Goal: Task Accomplishment & Management: Manage account settings

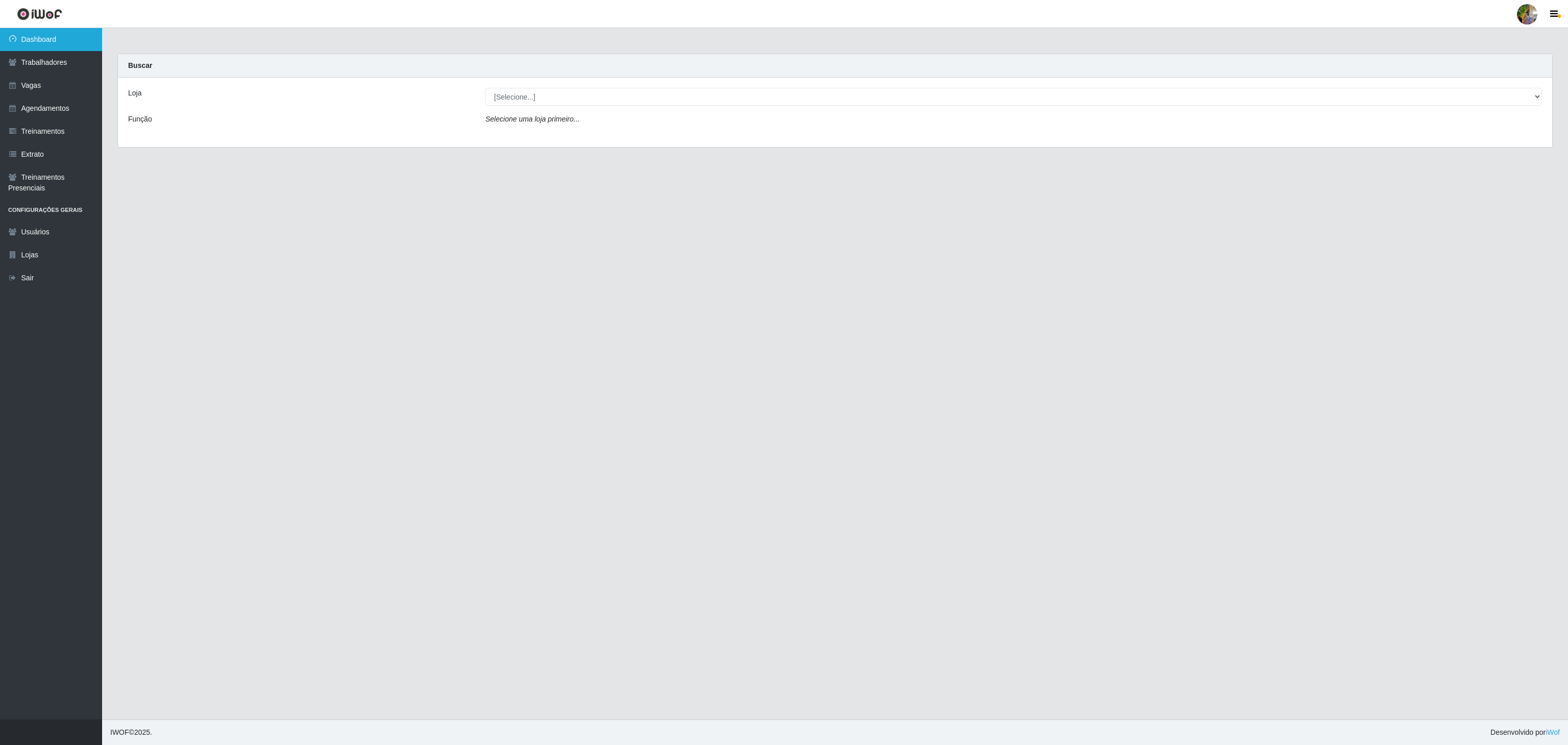
click at [48, 35] on link "Dashboard" at bounding box center [51, 40] width 102 height 23
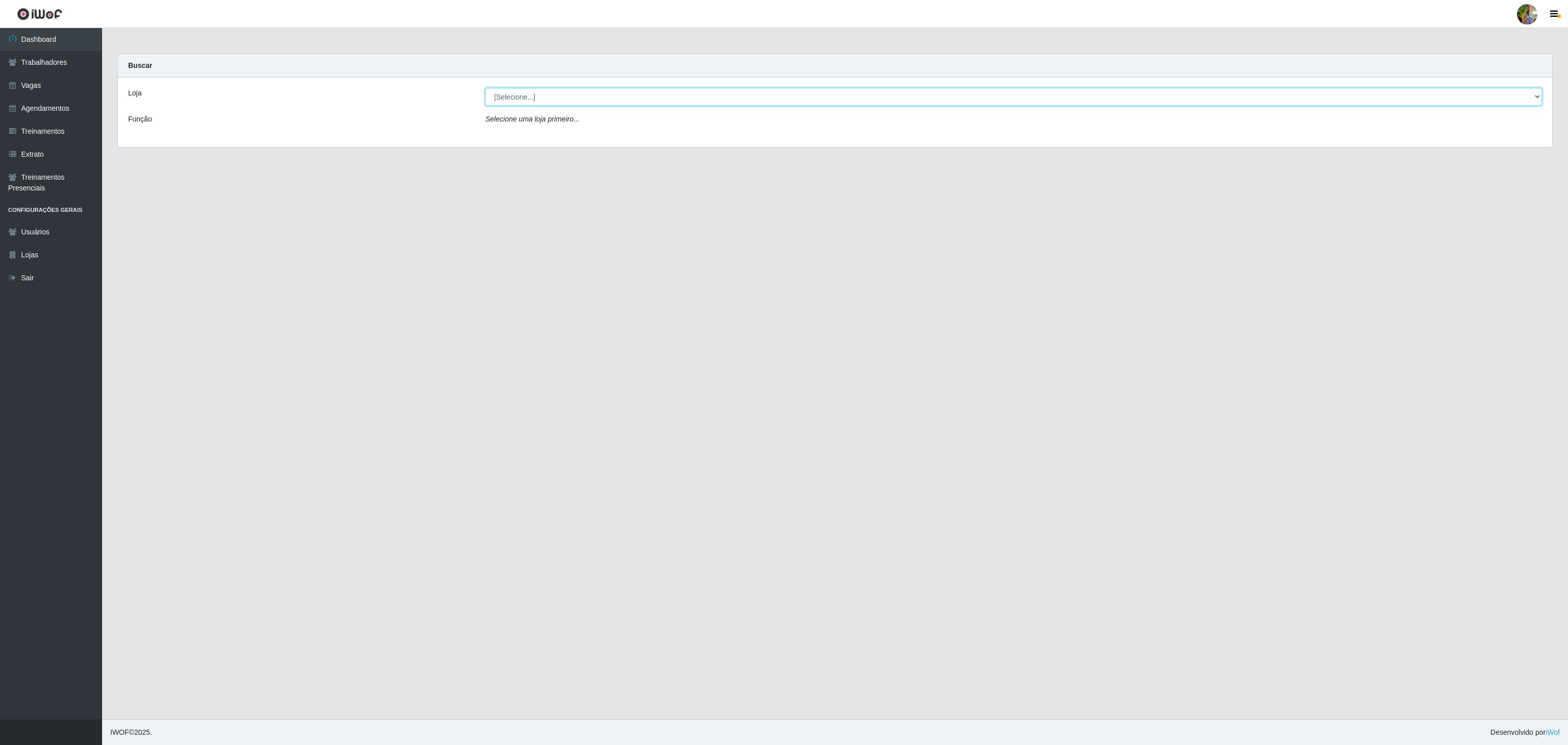
click at [568, 97] on select "[Selecione...] Atacado Vem - [GEOGRAPHIC_DATA] 30 Laranjeiras Velha Atacado Vem…" at bounding box center [1014, 97] width 1057 height 18
click at [486, 88] on select "[Selecione...] Atacado Vem - [GEOGRAPHIC_DATA] 30 Laranjeiras Velha Atacado Vem…" at bounding box center [1014, 97] width 1057 height 18
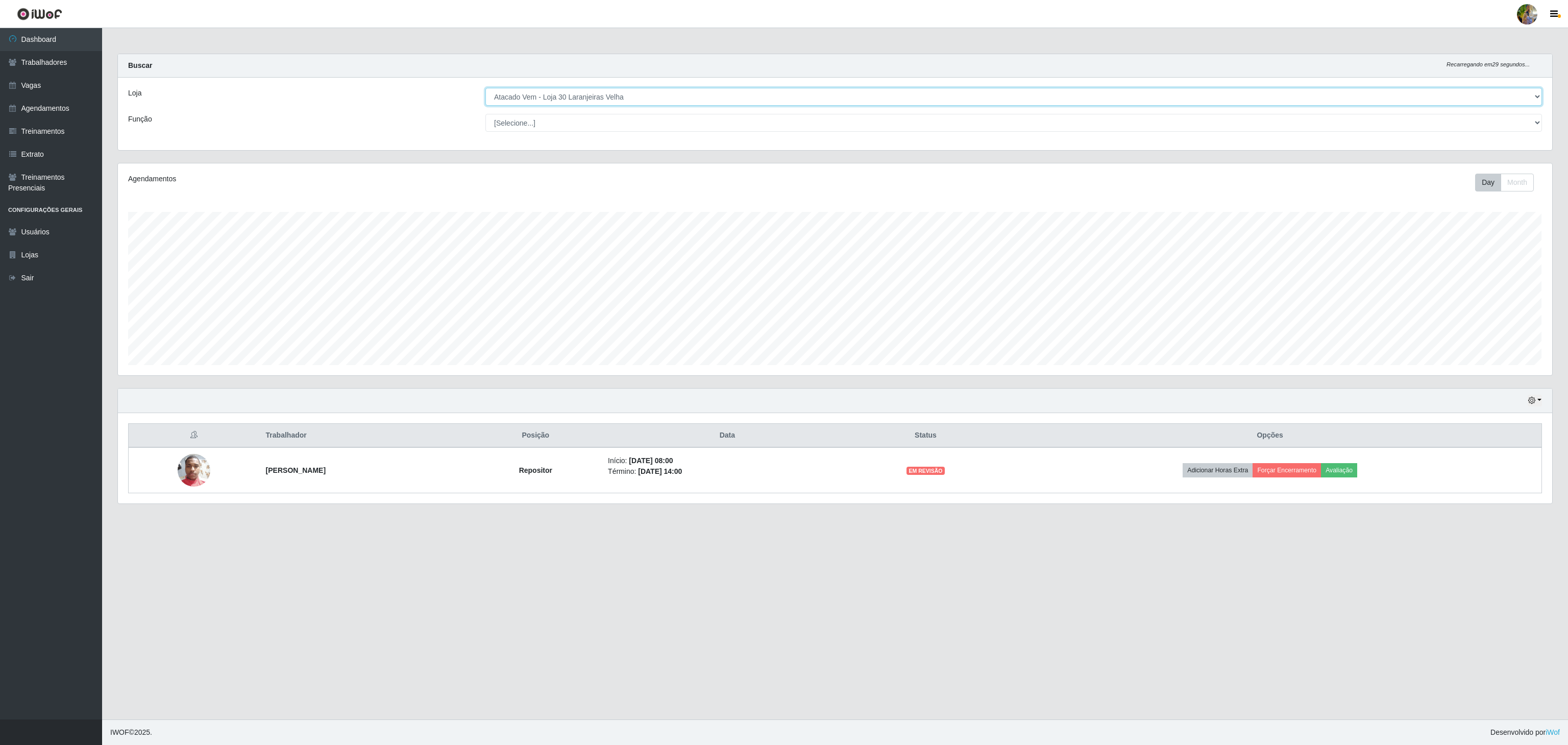
scroll to position [212, 1433]
drag, startPoint x: 654, startPoint y: 93, endPoint x: 654, endPoint y: 103, distance: 10.0
click at [654, 93] on select "[Selecione...] Atacado Vem - [GEOGRAPHIC_DATA] 30 Laranjeiras Velha Atacado Vem…" at bounding box center [1014, 97] width 1057 height 18
click at [486, 88] on select "[Selecione...] Atacado Vem - [GEOGRAPHIC_DATA] 30 Laranjeiras Velha Atacado Vem…" at bounding box center [1014, 97] width 1057 height 18
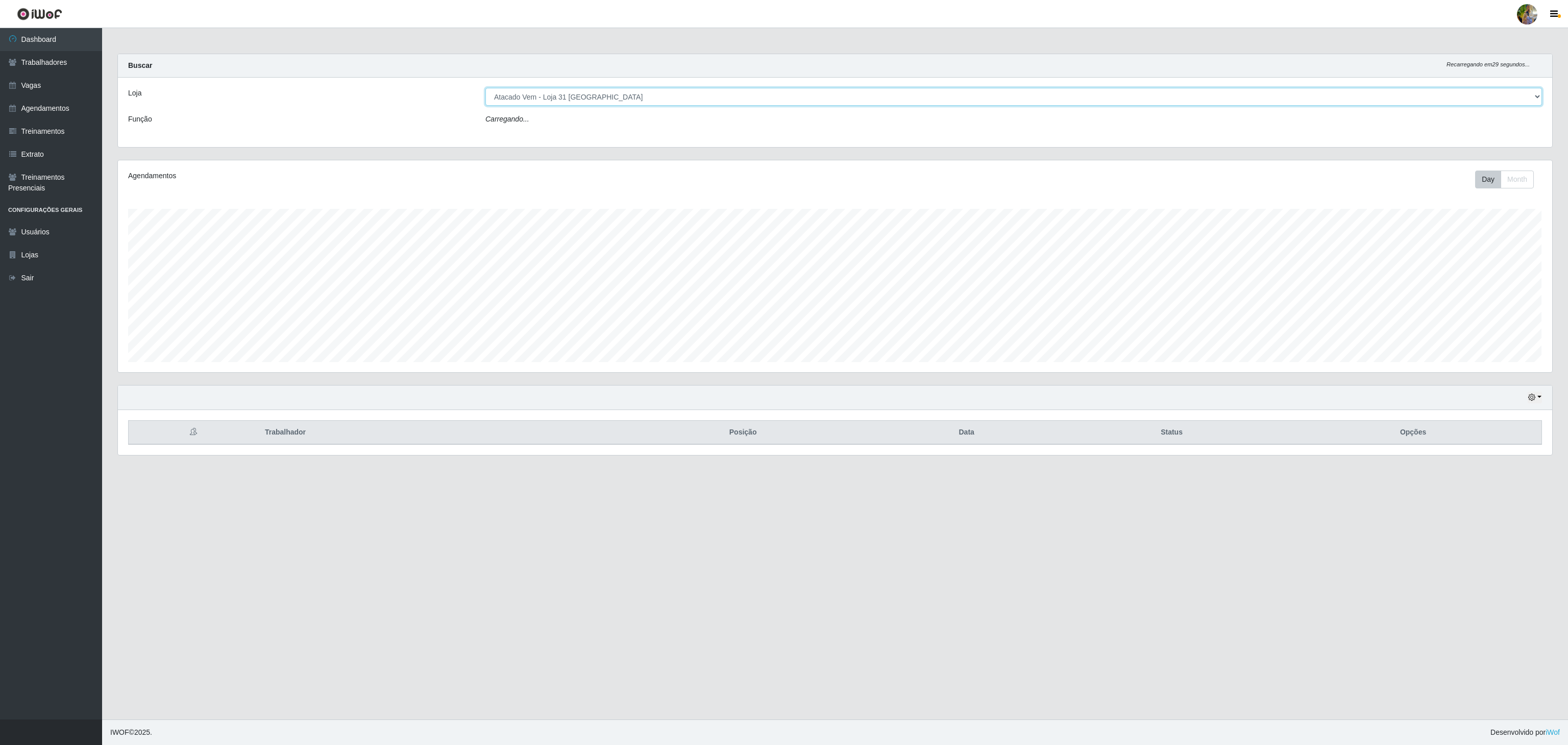
drag, startPoint x: 629, startPoint y: 97, endPoint x: 628, endPoint y: 105, distance: 8.1
click at [629, 97] on select "[Selecione...] Atacado Vem - [GEOGRAPHIC_DATA] 30 Laranjeiras Velha Atacado Vem…" at bounding box center [1014, 97] width 1057 height 18
click at [486, 88] on select "[Selecione...] Atacado Vem - [GEOGRAPHIC_DATA] 30 Laranjeiras Velha Atacado Vem…" at bounding box center [1014, 97] width 1057 height 18
drag, startPoint x: 627, startPoint y: 93, endPoint x: 624, endPoint y: 105, distance: 12.4
click at [627, 93] on select "[Selecione...] Atacado Vem - [GEOGRAPHIC_DATA] 30 Laranjeiras Velha Atacado Vem…" at bounding box center [1014, 97] width 1057 height 18
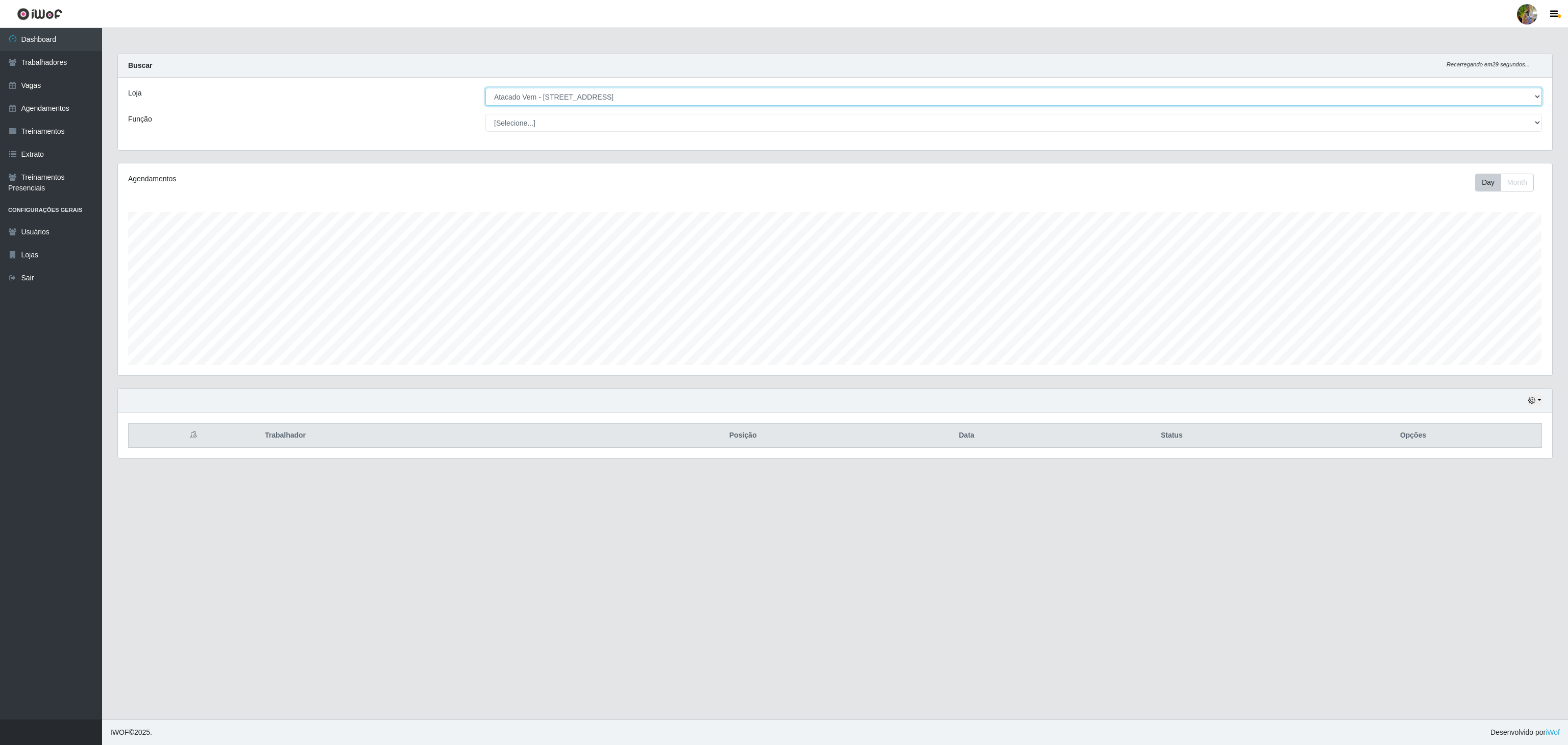
click at [486, 88] on select "[Selecione...] Atacado Vem - [GEOGRAPHIC_DATA] 30 Laranjeiras Velha Atacado Vem…" at bounding box center [1014, 97] width 1057 height 18
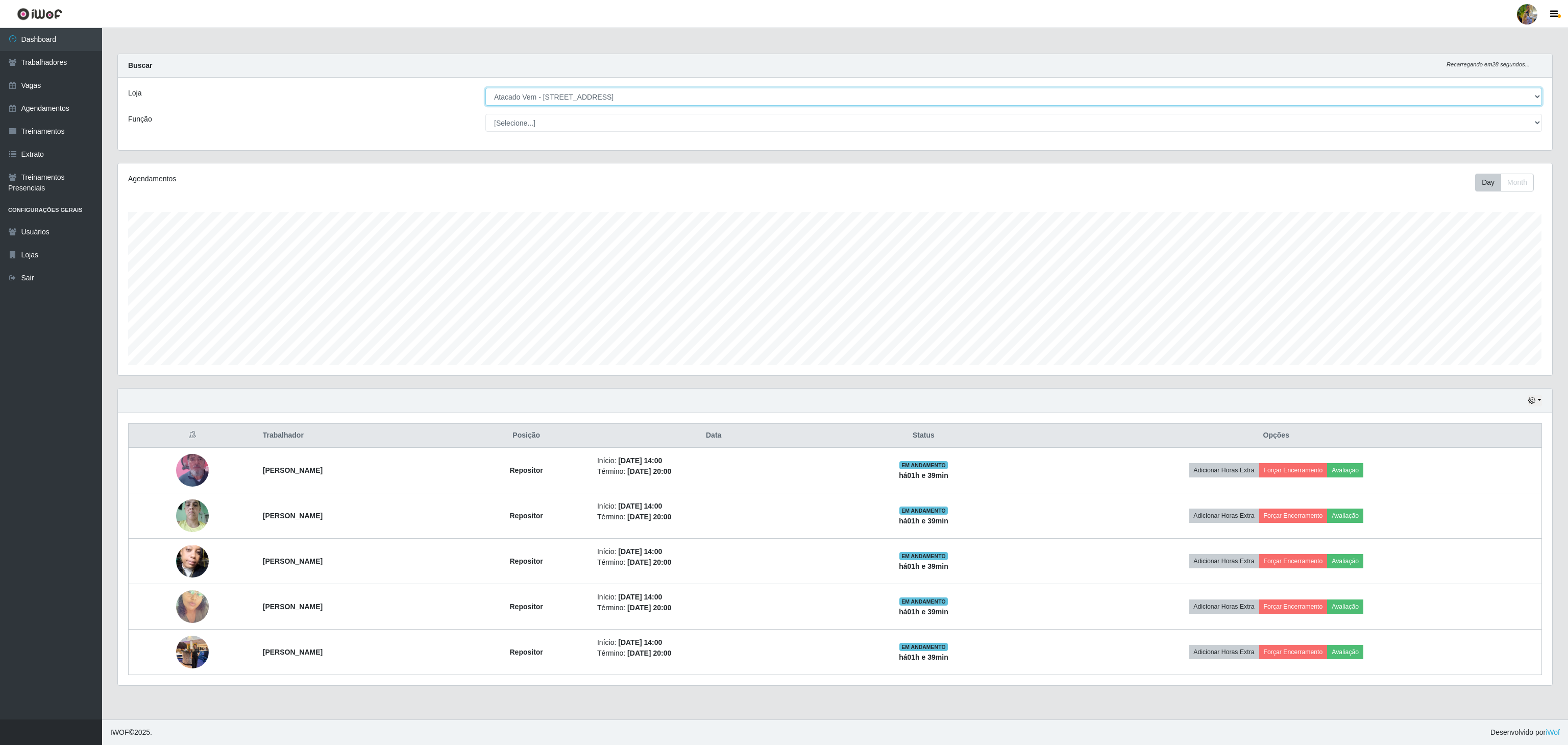
drag, startPoint x: 636, startPoint y: 95, endPoint x: 634, endPoint y: 103, distance: 8.2
click at [636, 95] on select "[Selecione...] Atacado Vem - [GEOGRAPHIC_DATA] 30 Laranjeiras Velha Atacado Vem…" at bounding box center [1014, 97] width 1057 height 18
click at [486, 88] on select "[Selecione...] Atacado Vem - [GEOGRAPHIC_DATA] 30 Laranjeiras Velha Atacado Vem…" at bounding box center [1014, 97] width 1057 height 18
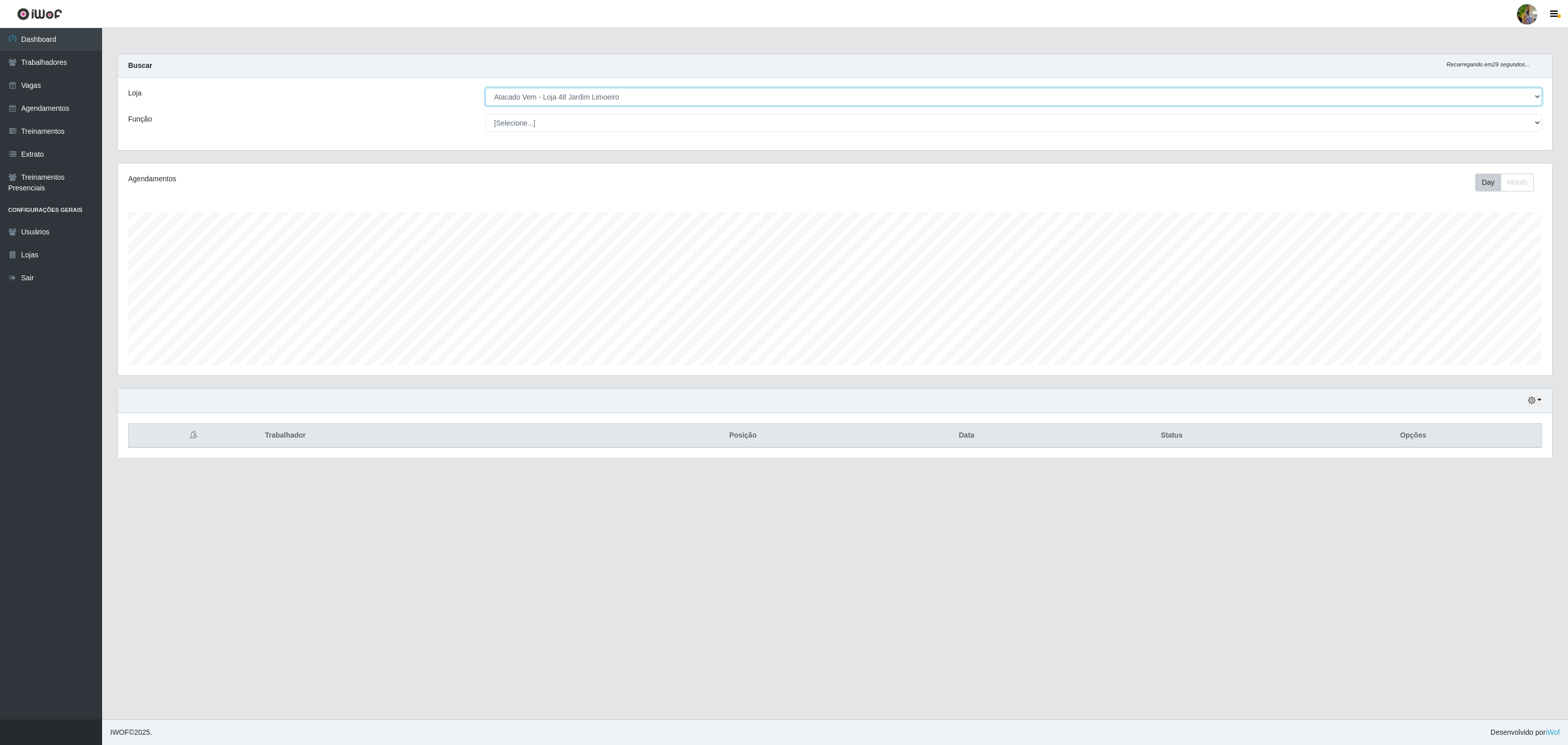
click at [637, 94] on select "[Selecione...] Atacado Vem - [GEOGRAPHIC_DATA] 30 Laranjeiras Velha Atacado Vem…" at bounding box center [1014, 97] width 1057 height 18
click at [486, 88] on select "[Selecione...] Atacado Vem - [GEOGRAPHIC_DATA] 30 Laranjeiras Velha Atacado Vem…" at bounding box center [1014, 97] width 1057 height 18
click at [628, 95] on select "[Selecione...] Atacado Vem - [GEOGRAPHIC_DATA] 30 Laranjeiras Velha Atacado Vem…" at bounding box center [1014, 97] width 1057 height 18
click at [486, 88] on select "[Selecione...] Atacado Vem - [GEOGRAPHIC_DATA] 30 Laranjeiras Velha Atacado Vem…" at bounding box center [1014, 97] width 1057 height 18
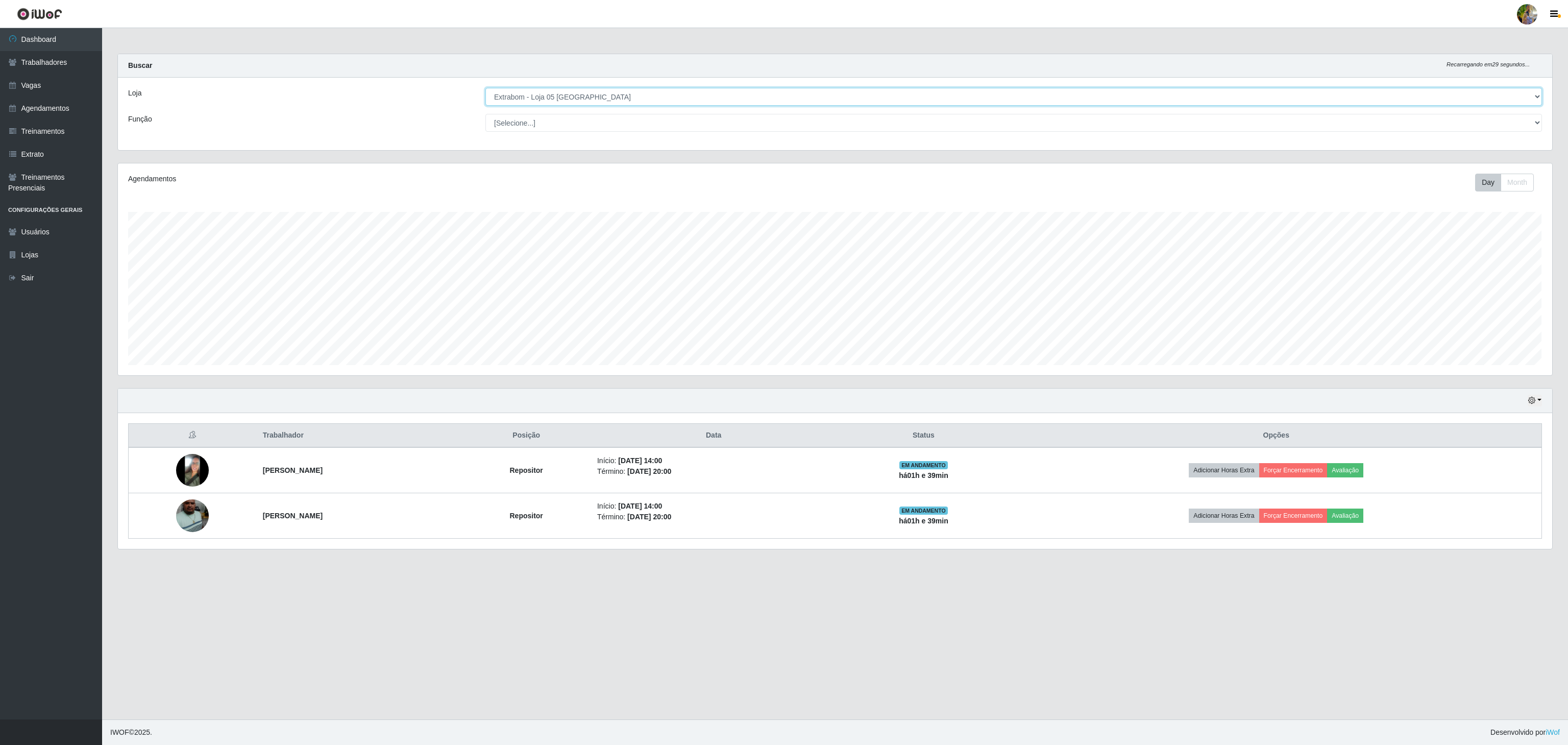
click at [627, 101] on select "[Selecione...] Atacado Vem - [GEOGRAPHIC_DATA] 30 Laranjeiras Velha Atacado Vem…" at bounding box center [1014, 97] width 1057 height 18
click at [486, 88] on select "[Selecione...] Atacado Vem - [GEOGRAPHIC_DATA] 30 Laranjeiras Velha Atacado Vem…" at bounding box center [1014, 97] width 1057 height 18
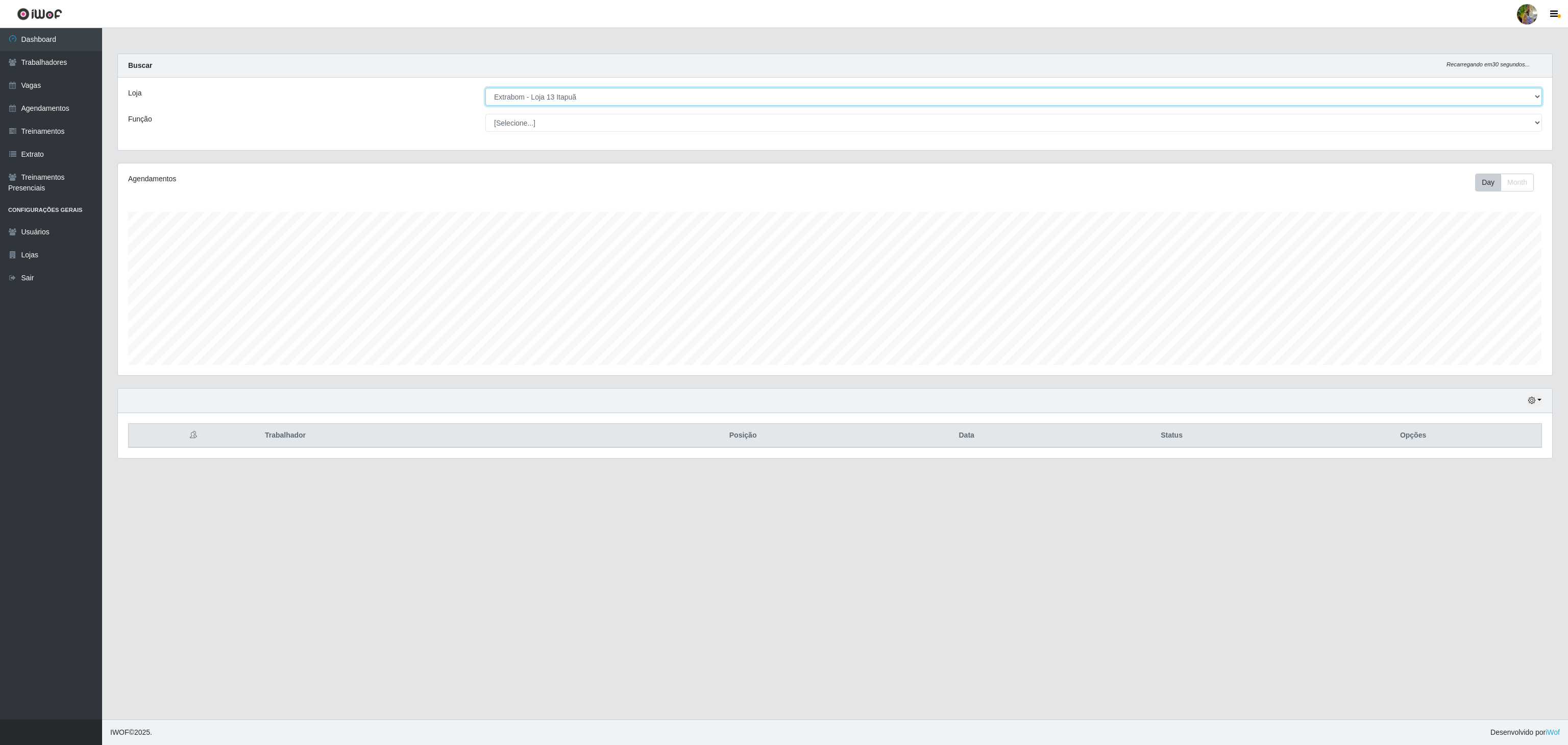
click at [645, 94] on select "[Selecione...] Atacado Vem - [GEOGRAPHIC_DATA] 30 Laranjeiras Velha Atacado Vem…" at bounding box center [1014, 97] width 1057 height 18
click at [486, 88] on select "[Selecione...] Atacado Vem - [GEOGRAPHIC_DATA] 30 Laranjeiras Velha Atacado Vem…" at bounding box center [1014, 97] width 1057 height 18
click at [645, 100] on select "[Selecione...] Atacado Vem - [GEOGRAPHIC_DATA] 30 Laranjeiras Velha Atacado Vem…" at bounding box center [1014, 97] width 1057 height 18
click at [486, 88] on select "[Selecione...] Atacado Vem - [GEOGRAPHIC_DATA] 30 Laranjeiras Velha Atacado Vem…" at bounding box center [1014, 97] width 1057 height 18
click at [639, 101] on select "[Selecione...] Atacado Vem - [GEOGRAPHIC_DATA] 30 Laranjeiras Velha Atacado Vem…" at bounding box center [1014, 97] width 1057 height 18
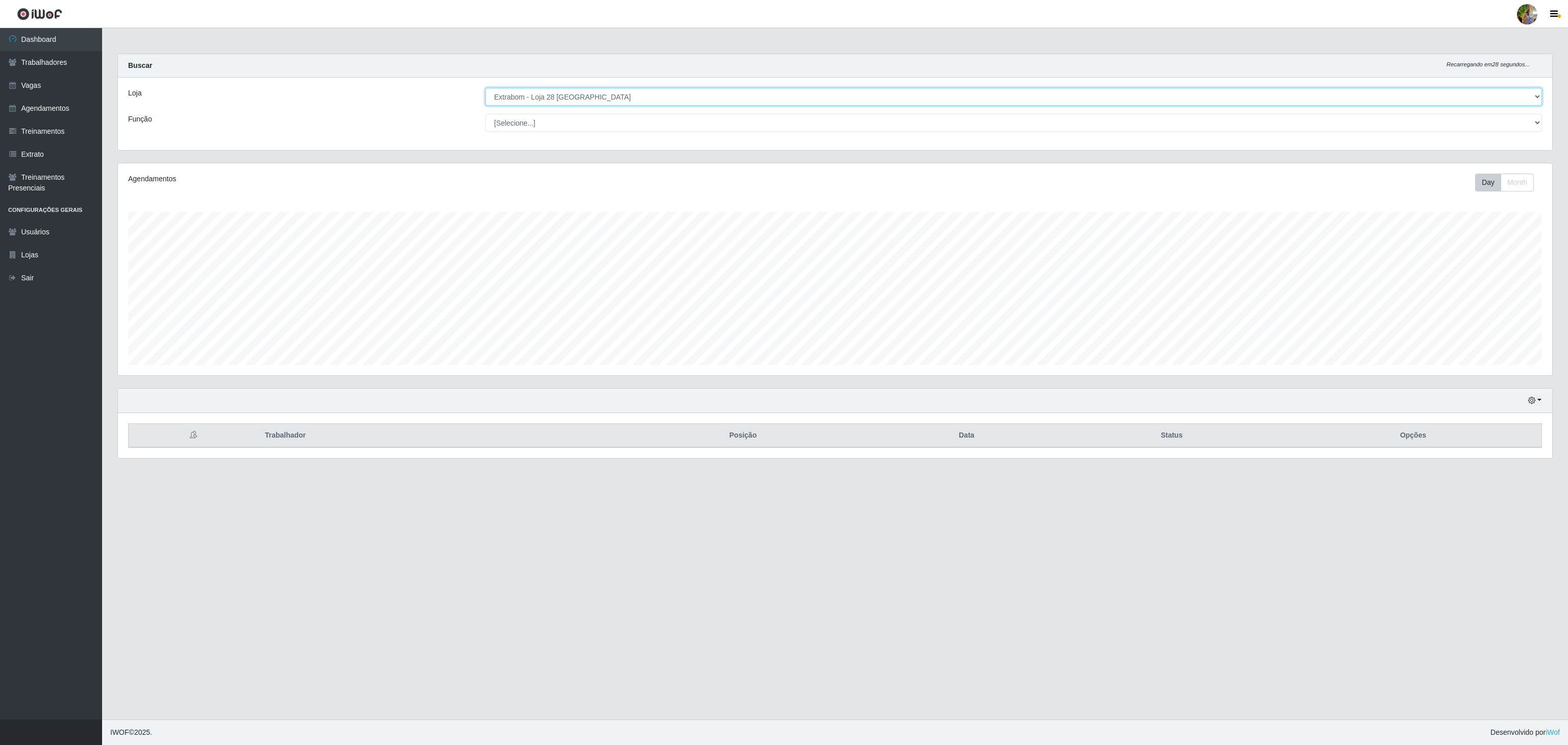
click at [486, 88] on select "[Selecione...] Atacado Vem - [GEOGRAPHIC_DATA] 30 Laranjeiras Velha Atacado Vem…" at bounding box center [1014, 97] width 1057 height 18
click at [627, 98] on select "[Selecione...] Atacado Vem - [GEOGRAPHIC_DATA] 30 Laranjeiras Velha Atacado Vem…" at bounding box center [1014, 97] width 1057 height 18
click at [486, 88] on select "[Selecione...] Atacado Vem - [GEOGRAPHIC_DATA] 30 Laranjeiras Velha Atacado Vem…" at bounding box center [1014, 97] width 1057 height 18
click at [633, 105] on select "[Selecione...] Atacado Vem - [GEOGRAPHIC_DATA] 30 Laranjeiras Velha Atacado Vem…" at bounding box center [1014, 97] width 1057 height 18
click at [486, 88] on select "[Selecione...] Atacado Vem - [GEOGRAPHIC_DATA] 30 Laranjeiras Velha Atacado Vem…" at bounding box center [1014, 97] width 1057 height 18
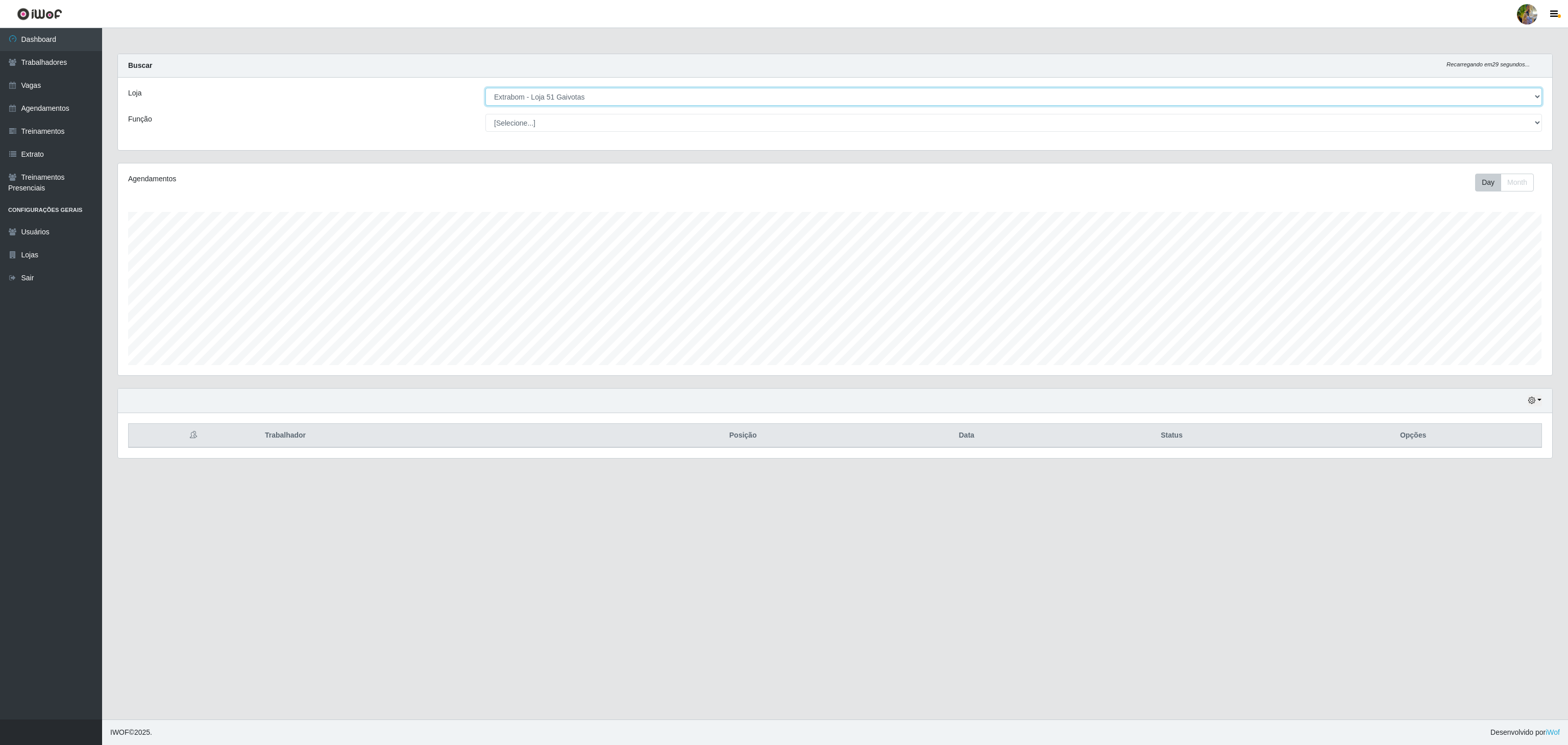
click at [641, 103] on select "[Selecione...] Atacado Vem - [GEOGRAPHIC_DATA] 30 Laranjeiras Velha Atacado Vem…" at bounding box center [1014, 97] width 1057 height 18
click at [486, 88] on select "[Selecione...] Atacado Vem - [GEOGRAPHIC_DATA] 30 Laranjeiras Velha Atacado Vem…" at bounding box center [1014, 97] width 1057 height 18
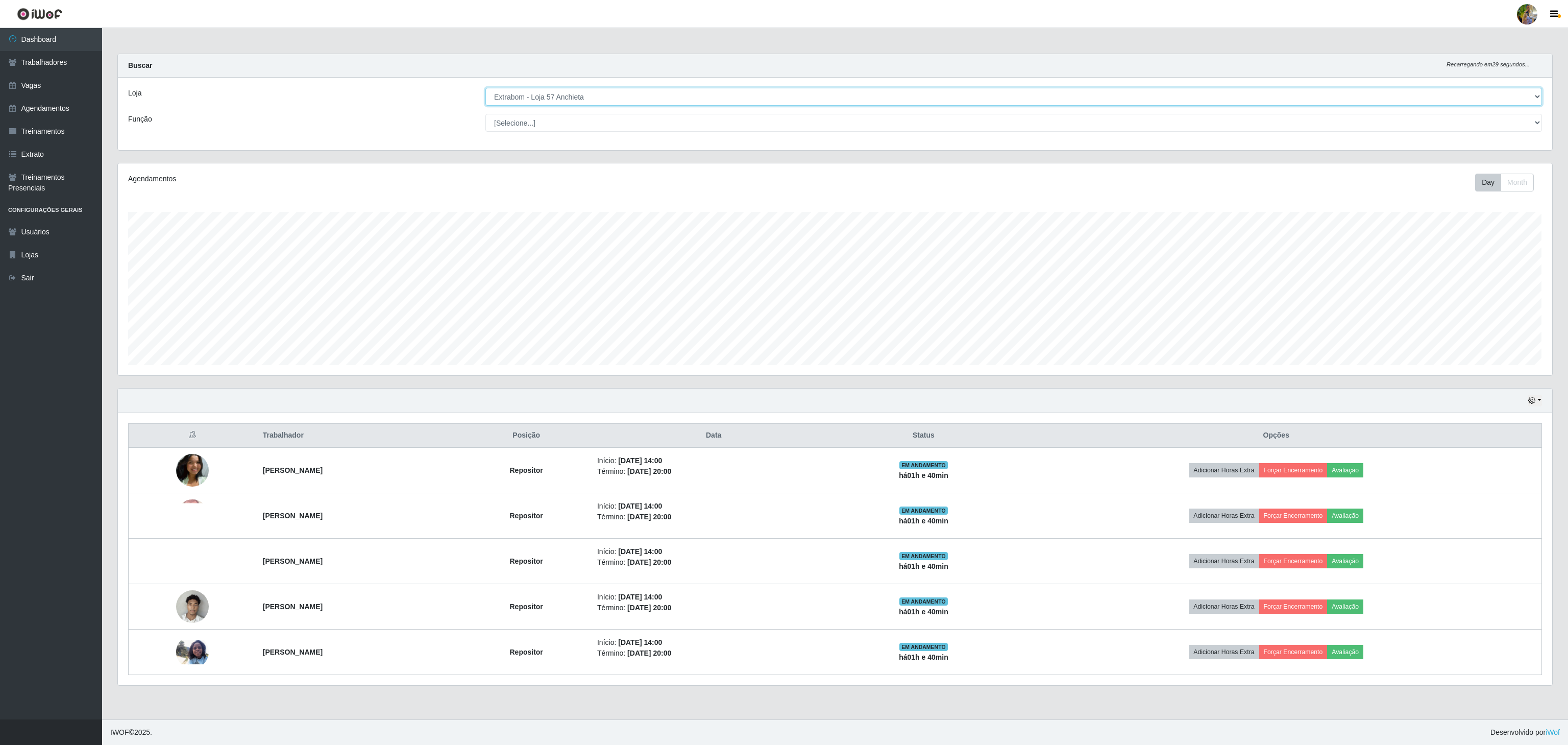
drag, startPoint x: 623, startPoint y: 98, endPoint x: 623, endPoint y: 105, distance: 7.0
click at [623, 98] on select "[Selecione...] Atacado Vem - [GEOGRAPHIC_DATA] 30 Laranjeiras Velha Atacado Vem…" at bounding box center [1014, 97] width 1057 height 18
click at [486, 88] on select "[Selecione...] Atacado Vem - [GEOGRAPHIC_DATA] 30 Laranjeiras Velha Atacado Vem…" at bounding box center [1014, 97] width 1057 height 18
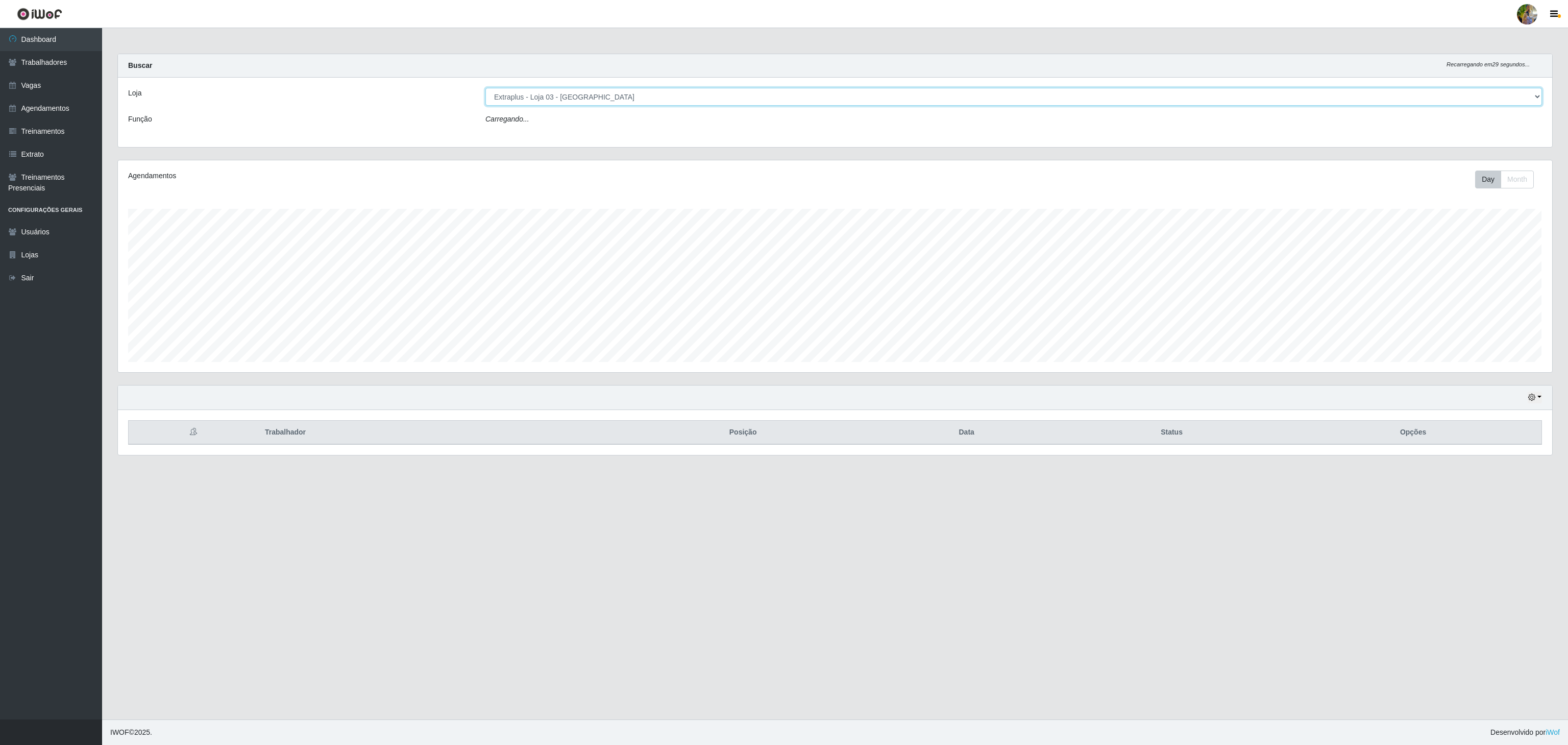
drag, startPoint x: 637, startPoint y: 95, endPoint x: 639, endPoint y: 102, distance: 7.3
click at [637, 95] on select "[Selecione...] Atacado Vem - [GEOGRAPHIC_DATA] 30 Laranjeiras Velha Atacado Vem…" at bounding box center [1014, 97] width 1057 height 18
select select "451"
click at [486, 88] on select "[Selecione...] Atacado Vem - [GEOGRAPHIC_DATA] 30 Laranjeiras Velha Atacado Vem…" at bounding box center [1014, 97] width 1057 height 18
click at [581, 97] on select "[Selecione...] Atacado Vem - [GEOGRAPHIC_DATA] 30 Laranjeiras Velha Atacado Vem…" at bounding box center [1014, 97] width 1057 height 18
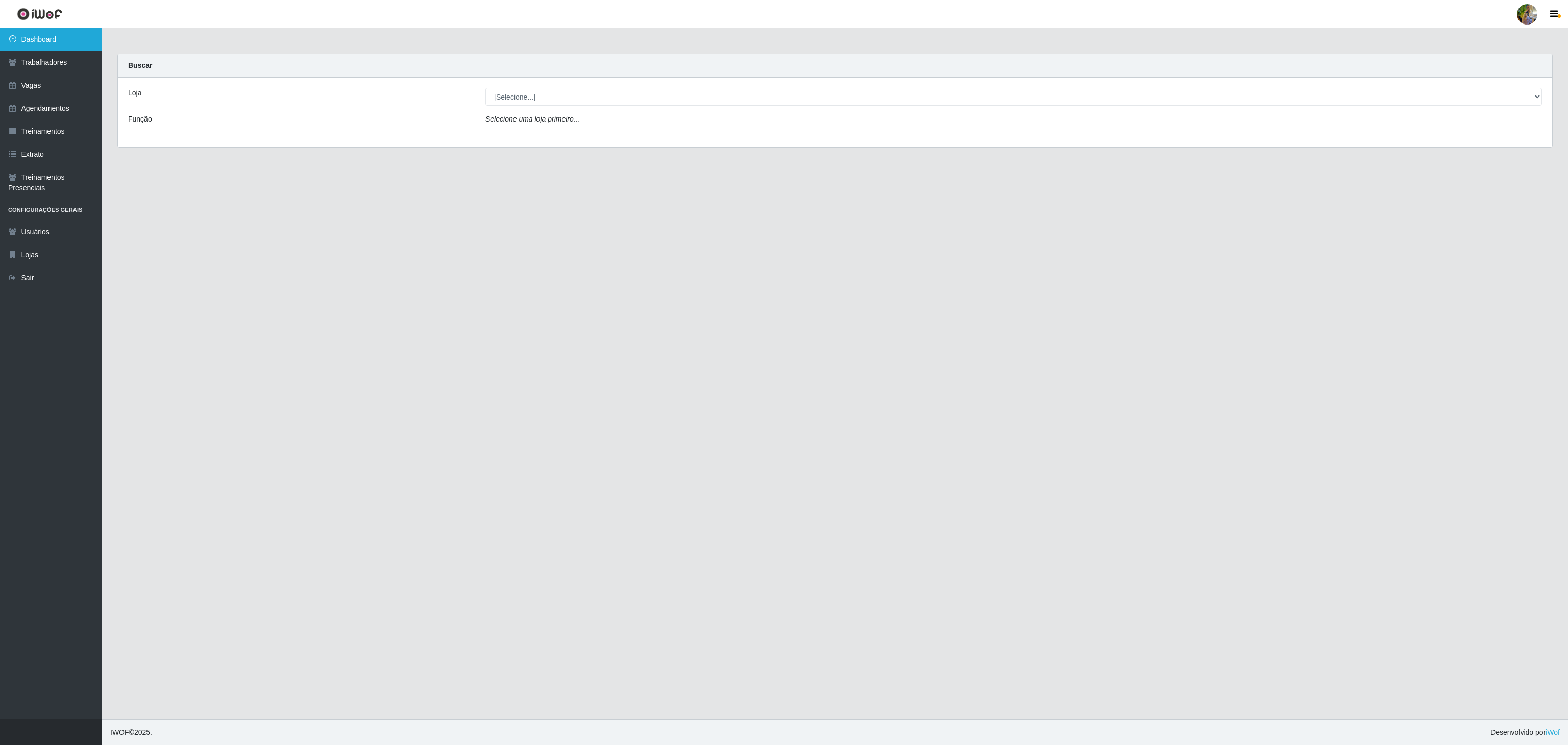
click at [82, 40] on link "Dashboard" at bounding box center [51, 40] width 102 height 23
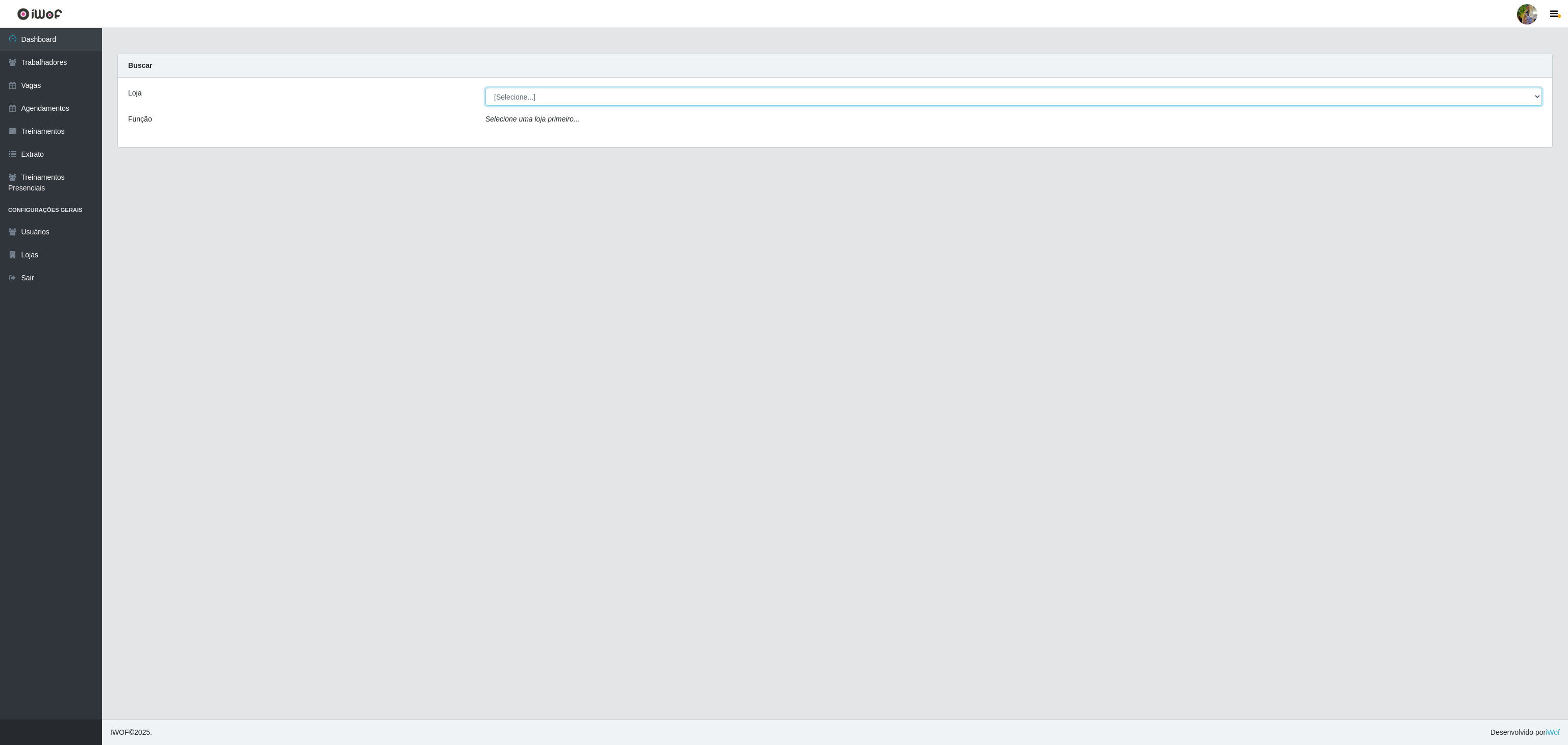
click at [579, 92] on select "[Selecione...] Atacado Vem - [GEOGRAPHIC_DATA] 30 Laranjeiras Velha Atacado Vem…" at bounding box center [1014, 97] width 1057 height 18
select select "520"
click at [486, 88] on select "[Selecione...] Atacado Vem - [GEOGRAPHIC_DATA] 30 Laranjeiras Velha Atacado Vem…" at bounding box center [1014, 97] width 1057 height 18
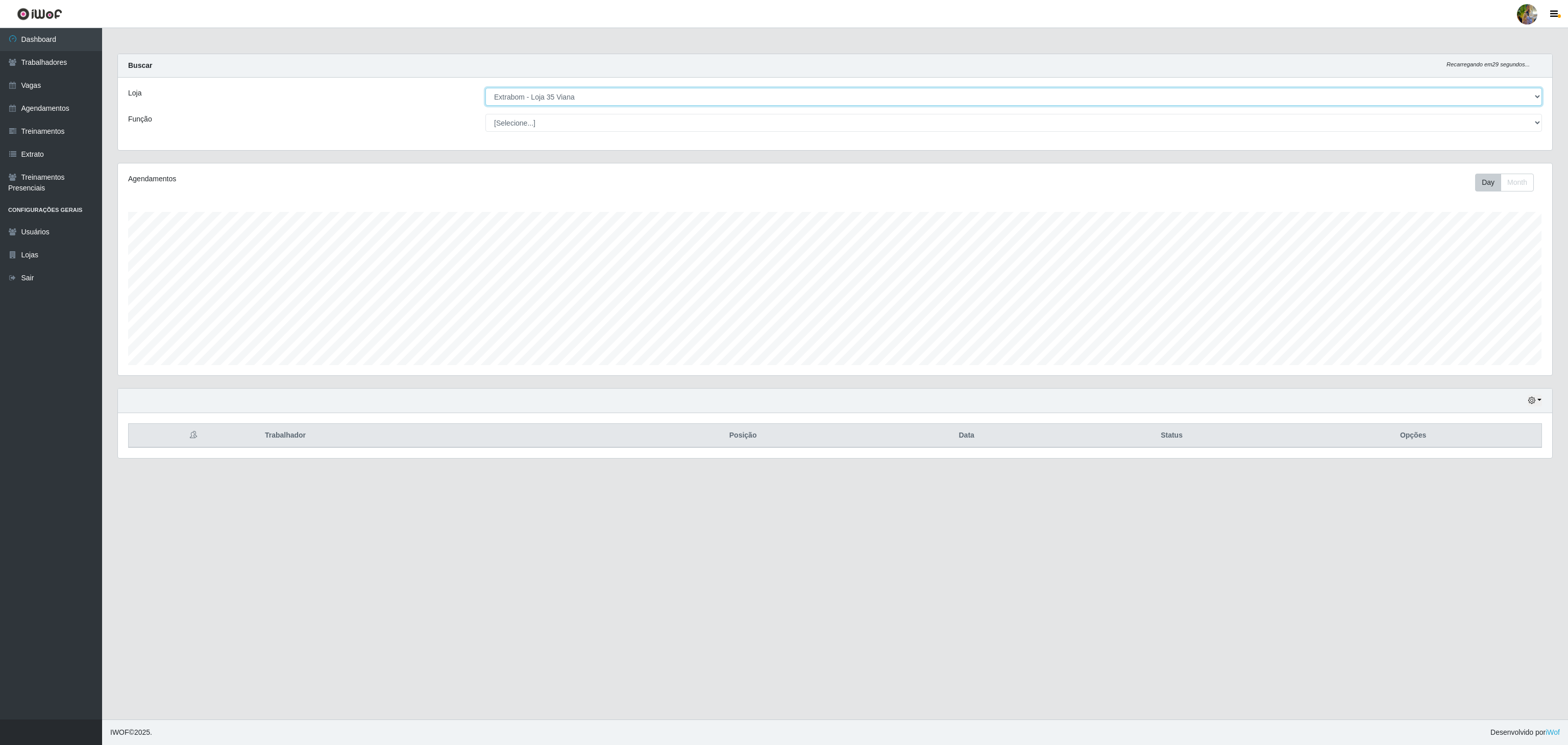
scroll to position [212, 1433]
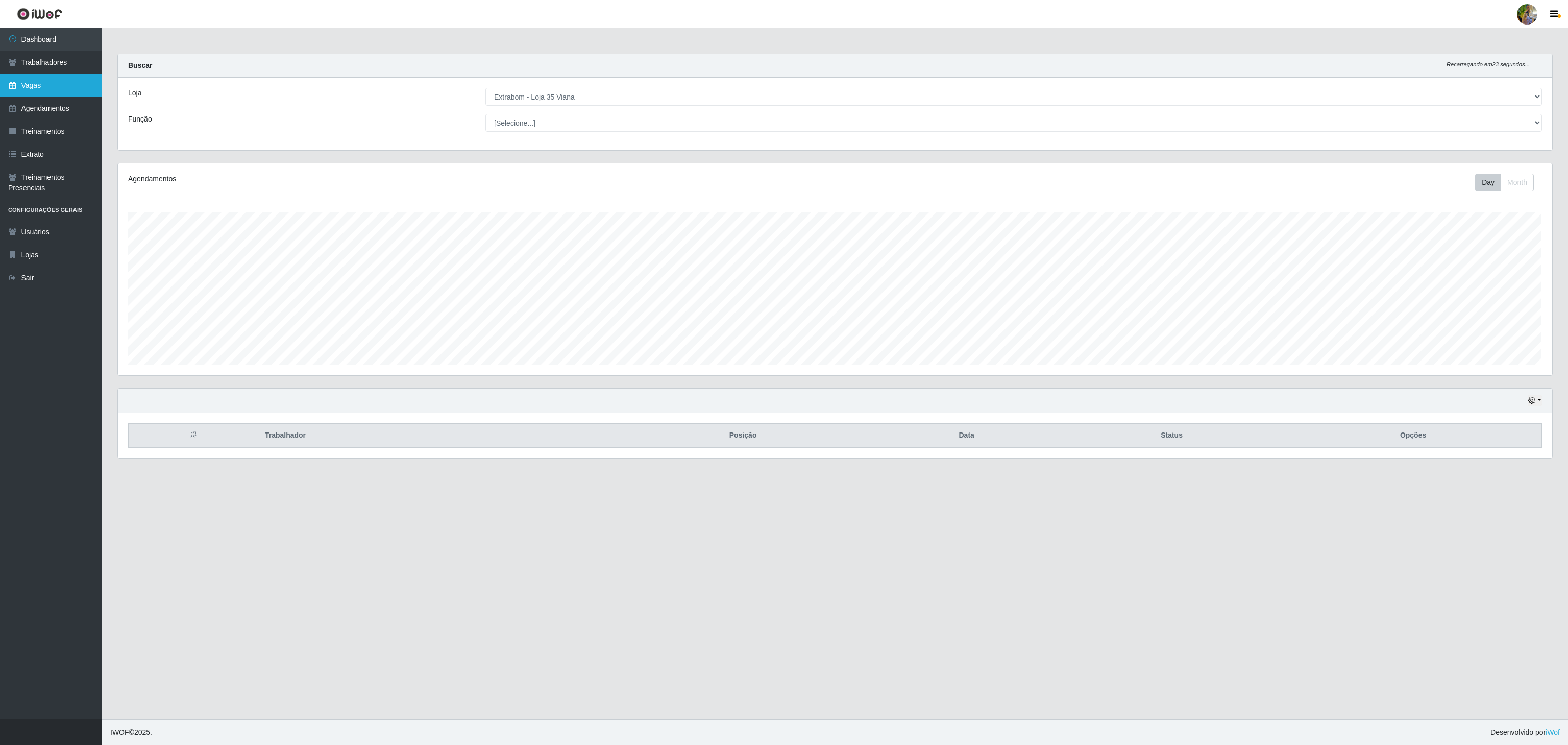
click at [52, 86] on link "Vagas" at bounding box center [51, 86] width 102 height 23
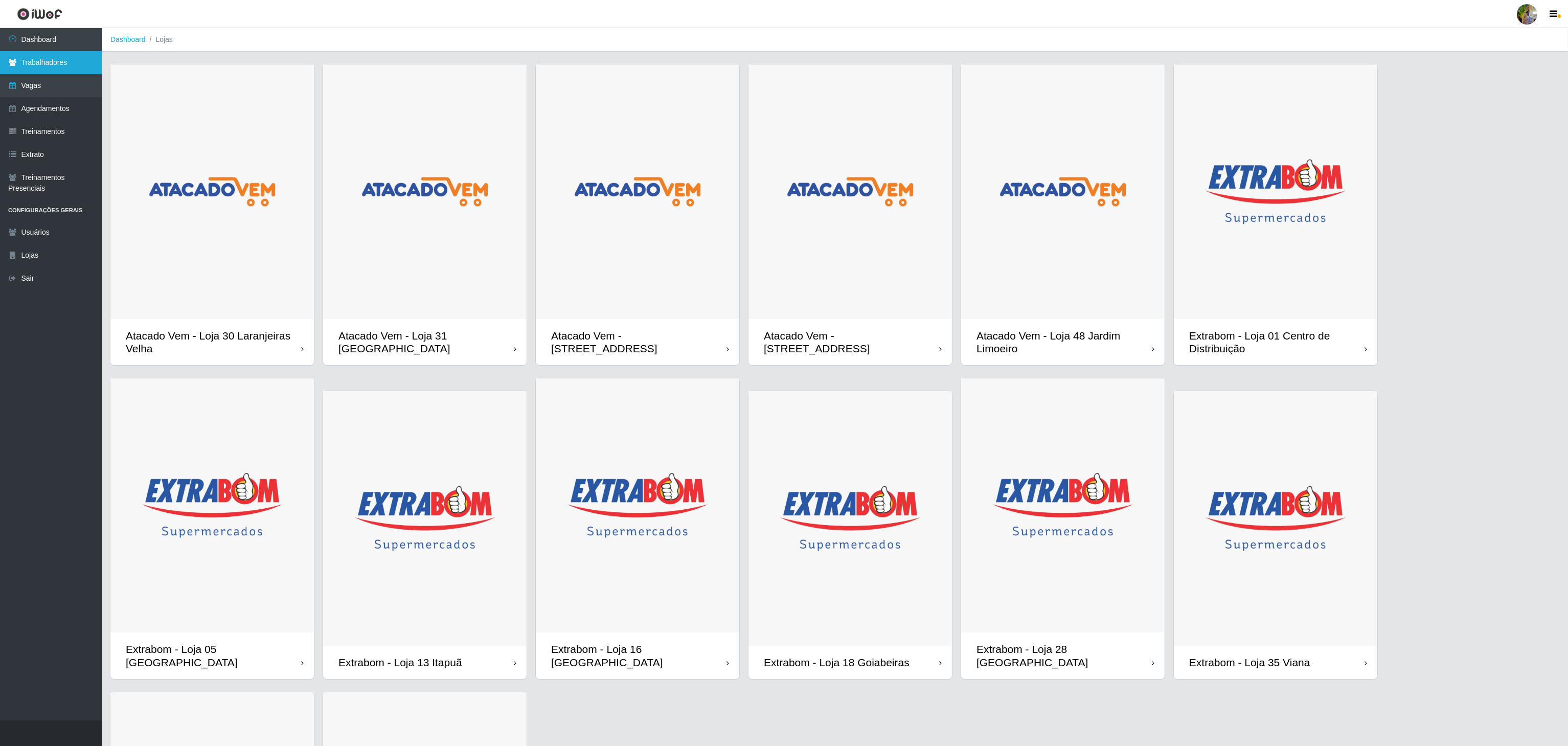
click at [79, 63] on link "Trabalhadores" at bounding box center [51, 63] width 102 height 23
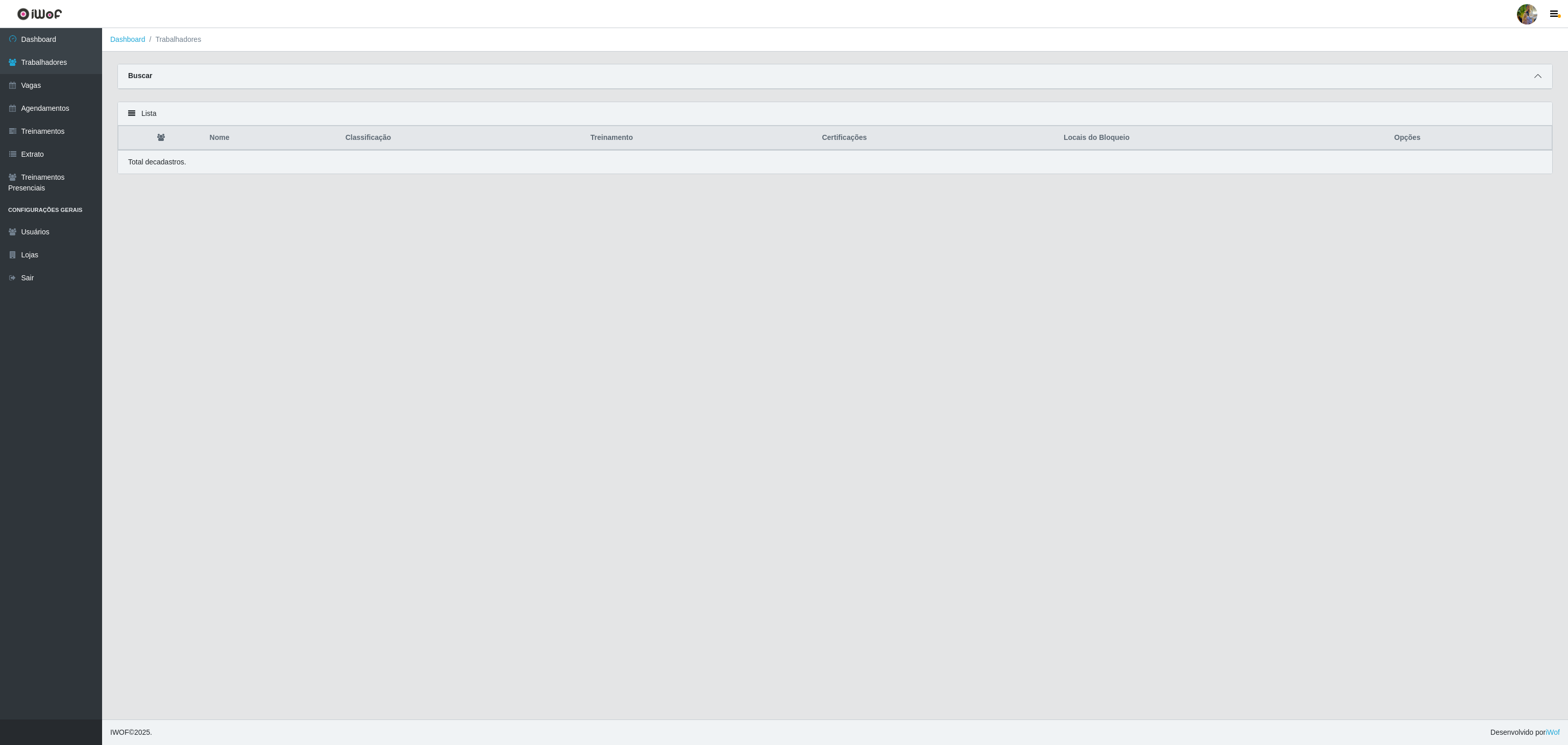
click at [1533, 73] on span at bounding box center [1538, 76] width 12 height 11
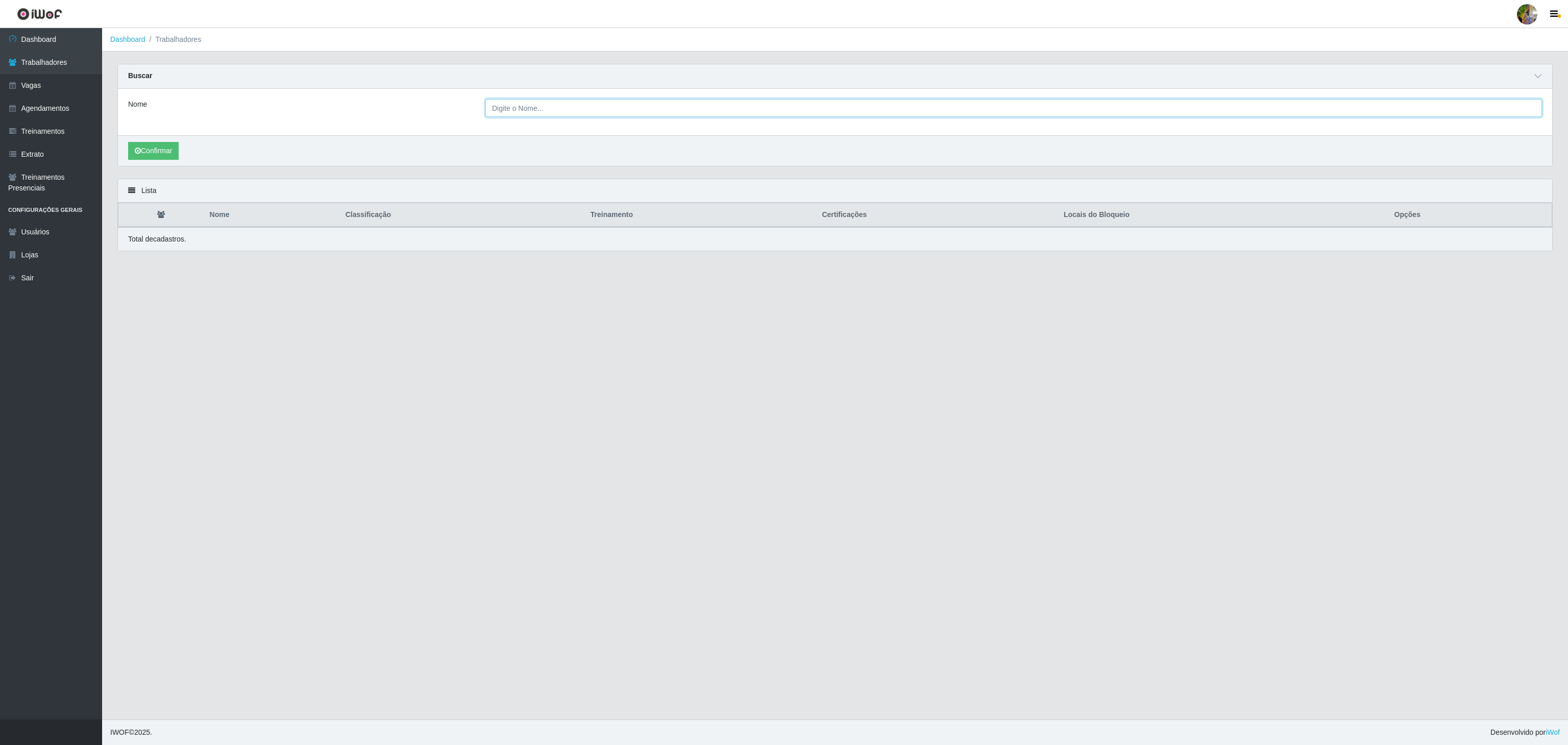
click at [740, 113] on input "Nome" at bounding box center [1014, 108] width 1057 height 18
type input "Stalin"
click at [160, 145] on button "Confirmar" at bounding box center [152, 151] width 50 height 18
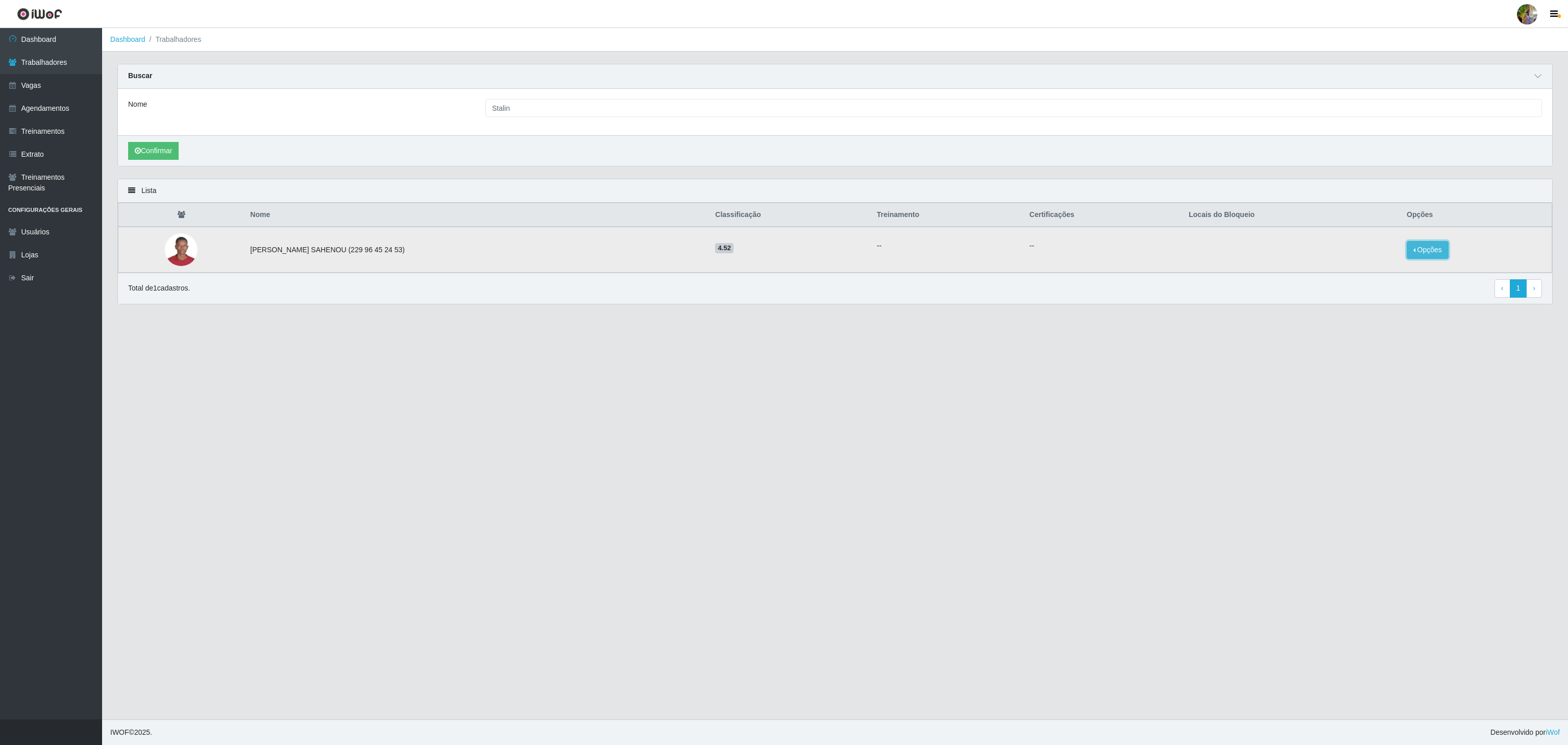
click at [1414, 259] on button "Opções" at bounding box center [1427, 250] width 41 height 18
click at [1379, 263] on button "Bloquear - Loja" at bounding box center [1364, 259] width 82 height 21
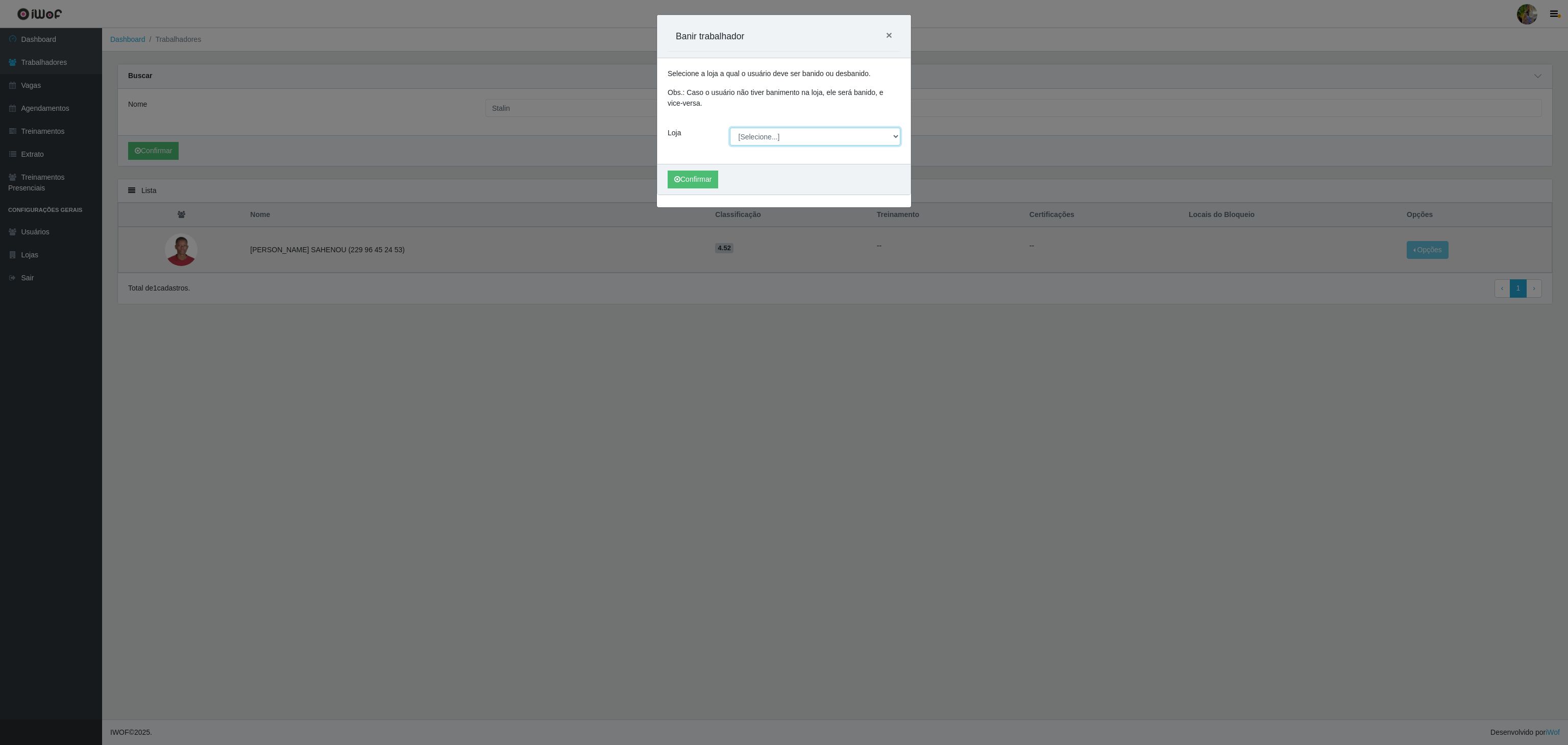
click at [760, 136] on select "[Selecione...] Atacado Vem - [GEOGRAPHIC_DATA] 30 Laranjeiras Velha Atacado Vem…" at bounding box center [815, 137] width 171 height 18
select select "468"
click at [730, 129] on select "[Selecione...] Atacado Vem - [GEOGRAPHIC_DATA] 30 Laranjeiras Velha Atacado Vem…" at bounding box center [815, 137] width 171 height 18
click at [695, 178] on button "Confirmar" at bounding box center [693, 179] width 50 height 18
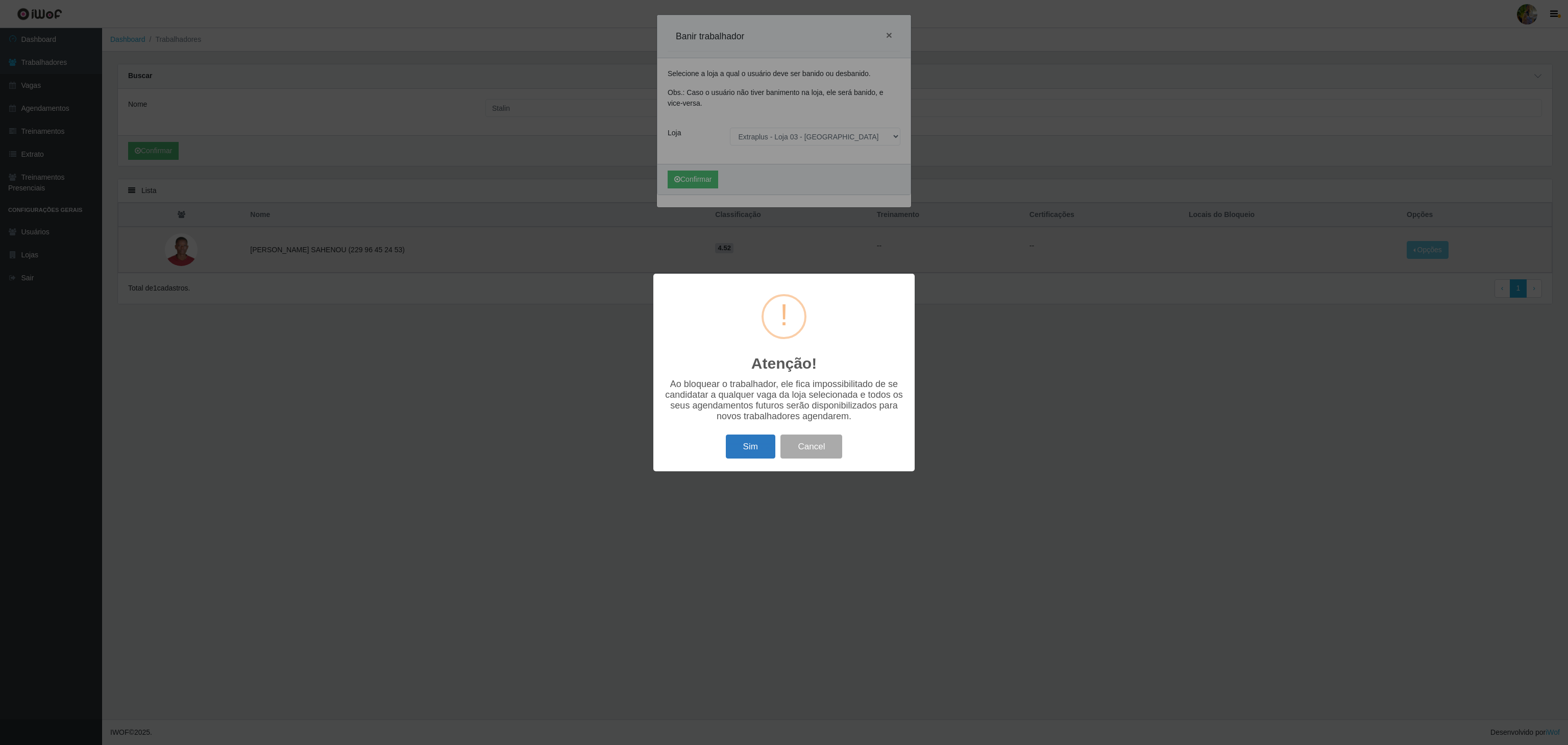
click at [769, 441] on button "Sim" at bounding box center [751, 446] width 49 height 24
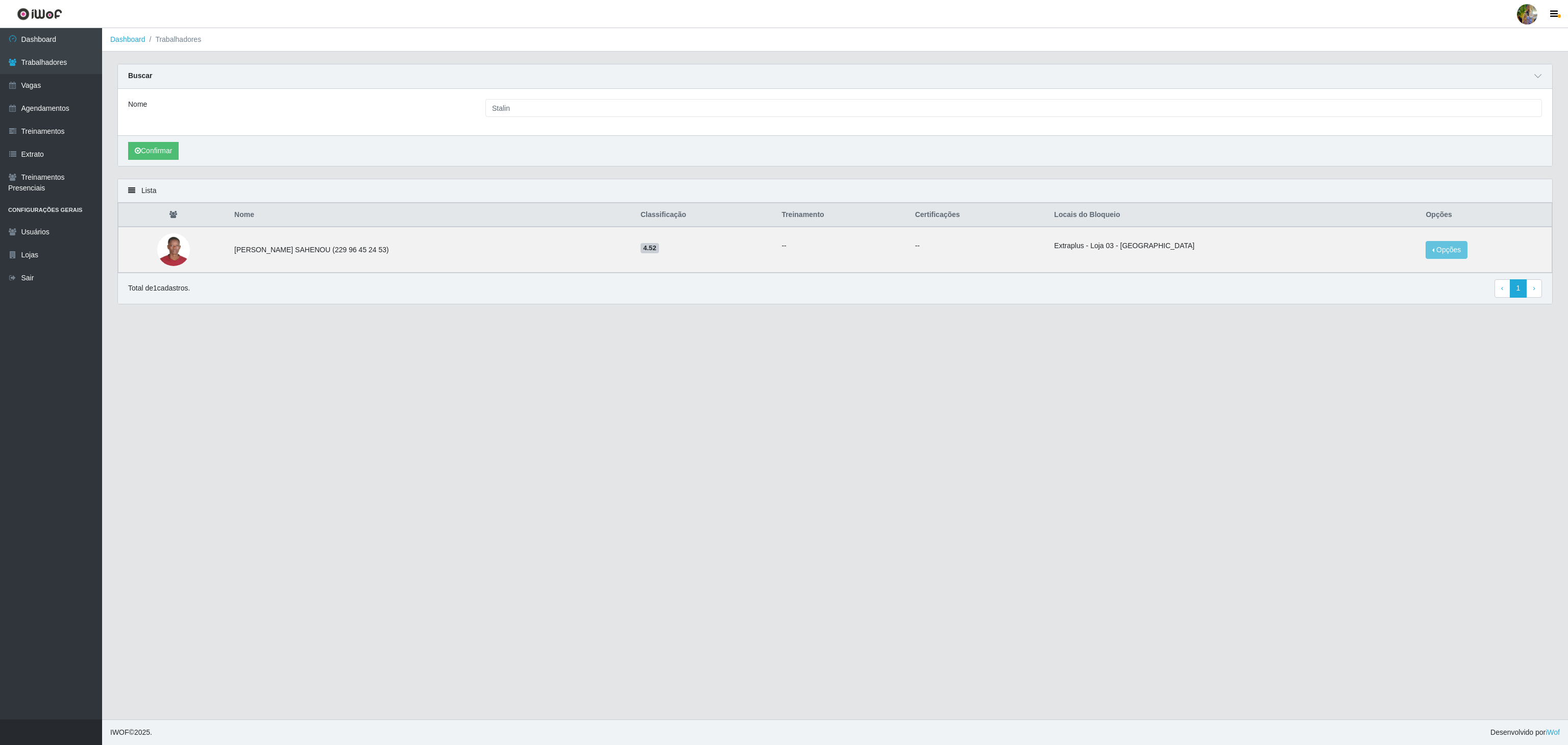
click at [1390, 398] on main "Dashboard Trabalhadores Carregando... Buscar Nome Stalin Confirmar Lista Nome C…" at bounding box center [835, 374] width 1466 height 691
